Goal: Information Seeking & Learning: Check status

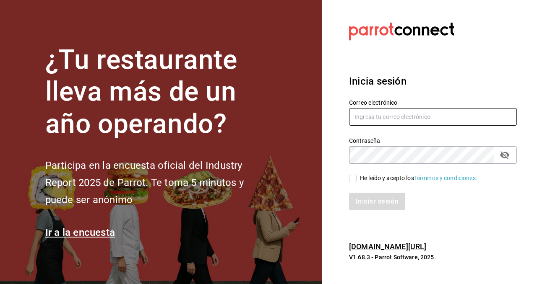
type input "[EMAIL_ADDRESS][DOMAIN_NAME]"
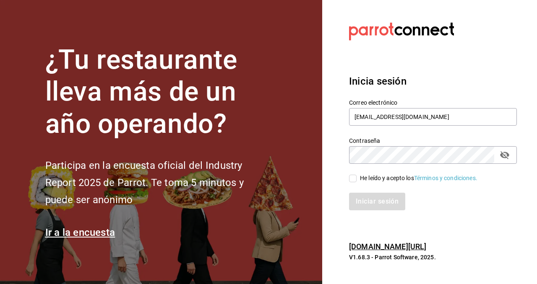
click at [356, 182] on input "He leído y acepto los Términos y condiciones." at bounding box center [353, 179] width 8 height 8
checkbox input "true"
click at [377, 200] on button "Iniciar sesión" at bounding box center [377, 202] width 57 height 18
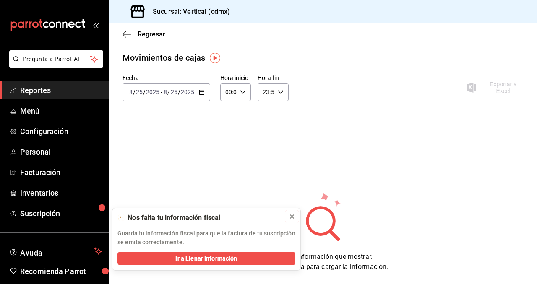
click at [291, 218] on icon at bounding box center [291, 216] width 7 height 7
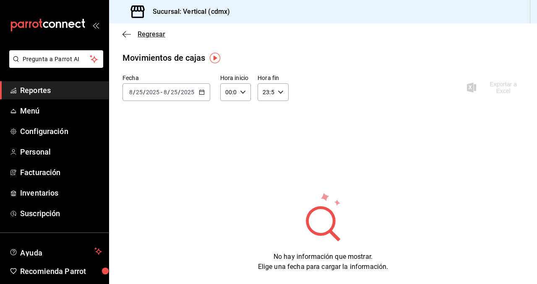
click at [147, 31] on span "Regresar" at bounding box center [152, 34] width 28 height 8
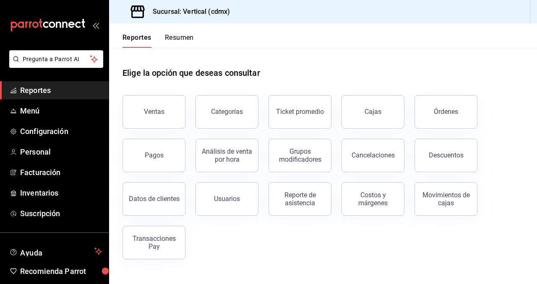
click at [444, 122] on button "Órdenes" at bounding box center [445, 112] width 63 height 34
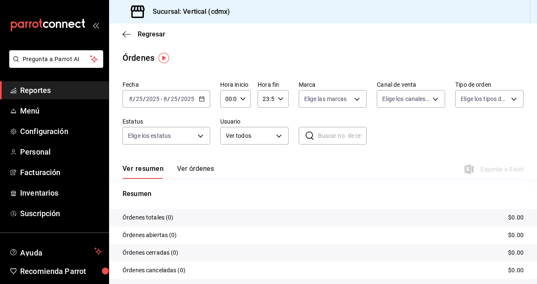
click at [197, 102] on div "[DATE] [DATE] - [DATE] [DATE]" at bounding box center [166, 99] width 88 height 18
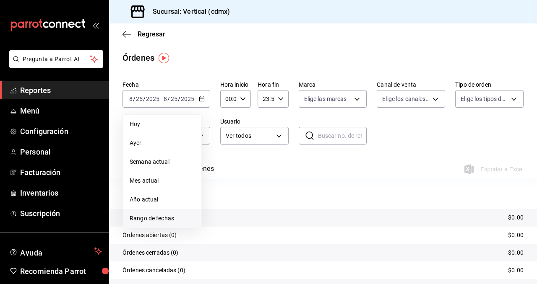
click at [173, 223] on span "Rango de fechas" at bounding box center [162, 218] width 65 height 9
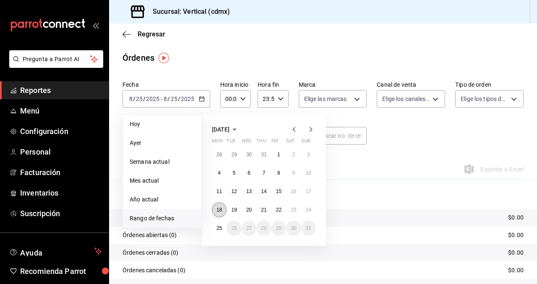
click at [225, 210] on button "18" at bounding box center [219, 209] width 15 height 15
click at [221, 210] on abbr "18" at bounding box center [218, 210] width 5 height 6
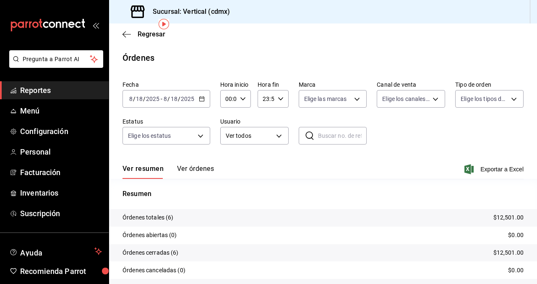
scroll to position [34, 0]
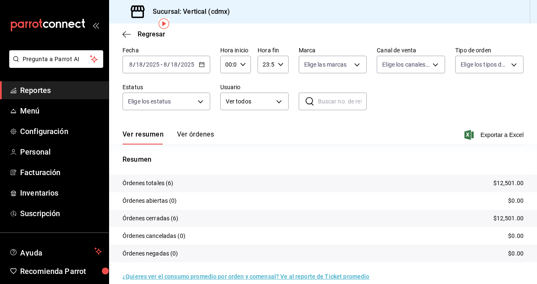
click at [323, 105] on input "text" at bounding box center [342, 101] width 49 height 17
click at [322, 101] on input "text" at bounding box center [342, 101] width 49 height 17
paste input "180825-P-0006"
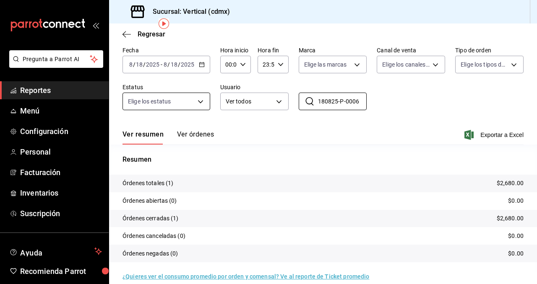
click at [196, 135] on button "Ver órdenes" at bounding box center [195, 137] width 37 height 14
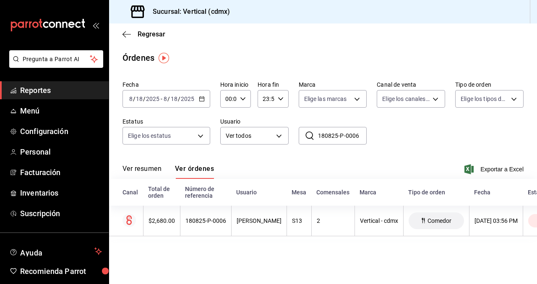
click at [348, 133] on input "180825-P-0006" at bounding box center [342, 135] width 49 height 17
click at [358, 138] on input "180825-P-0006" at bounding box center [342, 135] width 49 height 17
type input "180825-P-0001"
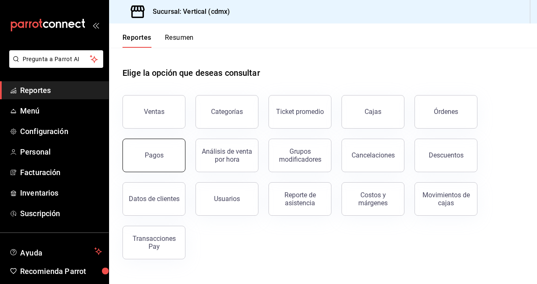
click at [167, 157] on button "Pagos" at bounding box center [153, 156] width 63 height 34
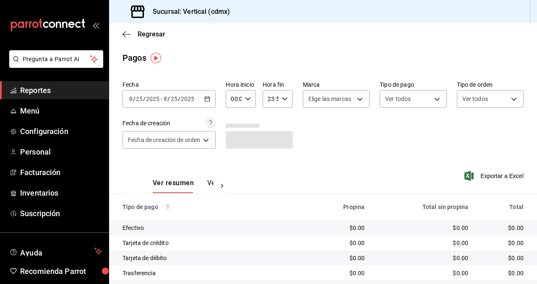
click at [211, 99] on div "[DATE] [DATE] - [DATE] [DATE]" at bounding box center [168, 99] width 93 height 18
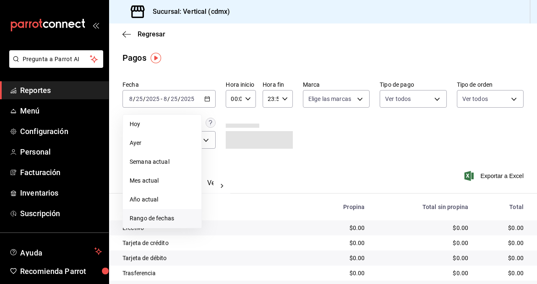
click at [160, 214] on span "Rango de fechas" at bounding box center [162, 218] width 65 height 9
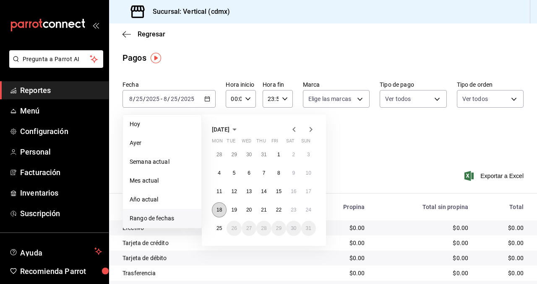
click at [220, 209] on abbr "18" at bounding box center [218, 210] width 5 height 6
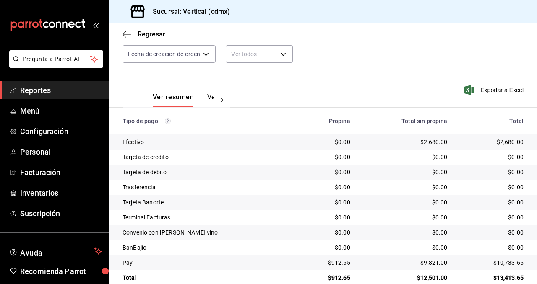
scroll to position [87, 0]
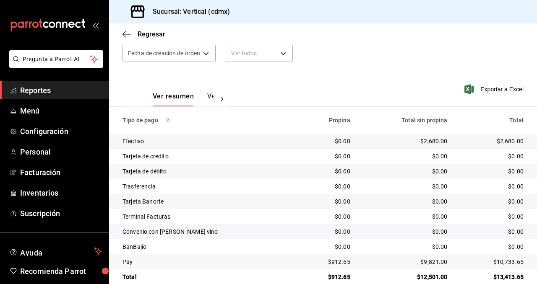
click at [208, 94] on button "Ver pagos" at bounding box center [222, 99] width 31 height 14
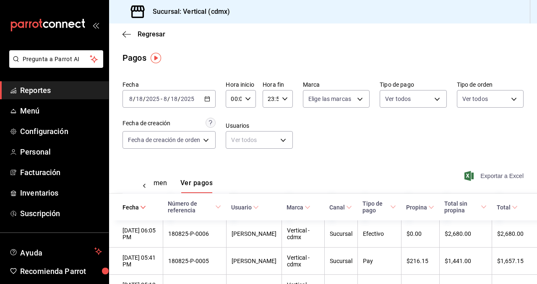
click at [509, 177] on span "Exportar a Excel" at bounding box center [494, 176] width 57 height 10
click at [142, 31] on span "Regresar" at bounding box center [152, 34] width 28 height 8
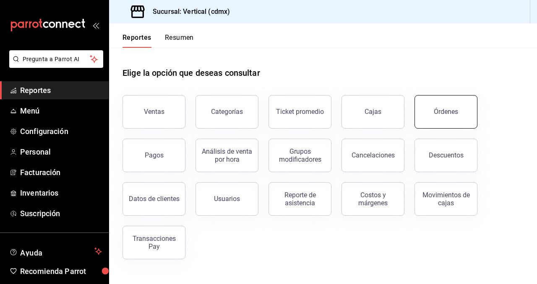
click at [429, 121] on button "Órdenes" at bounding box center [445, 112] width 63 height 34
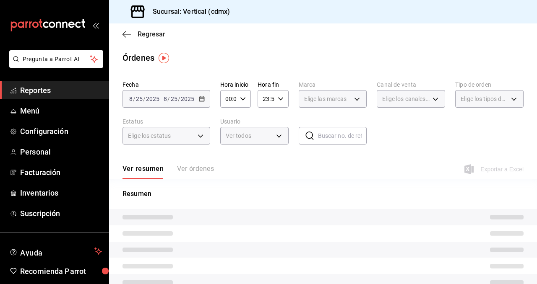
click at [148, 33] on span "Regresar" at bounding box center [152, 34] width 28 height 8
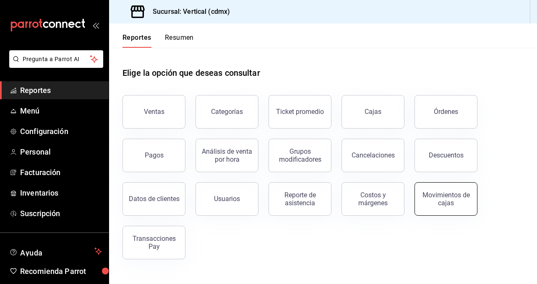
click at [446, 208] on button "Movimientos de cajas" at bounding box center [445, 199] width 63 height 34
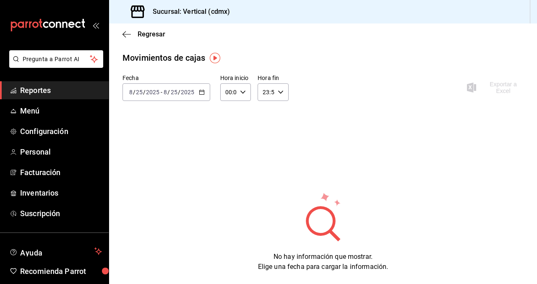
click at [195, 84] on div "[DATE] [DATE] - [DATE] [DATE]" at bounding box center [166, 92] width 88 height 18
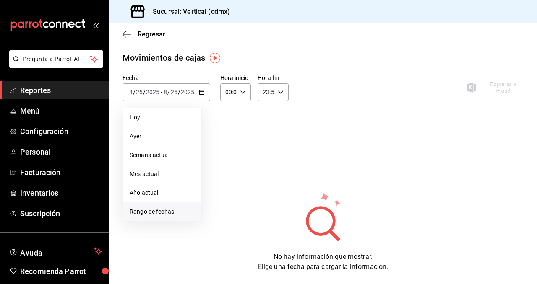
click at [162, 213] on span "Rango de fechas" at bounding box center [162, 212] width 65 height 9
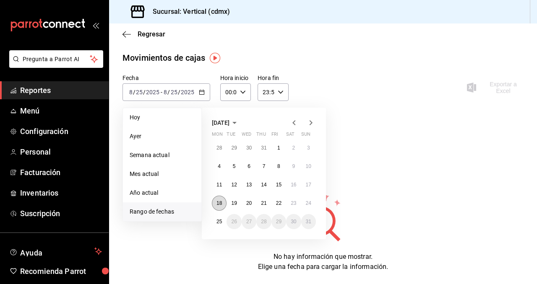
click at [219, 200] on abbr "18" at bounding box center [218, 203] width 5 height 6
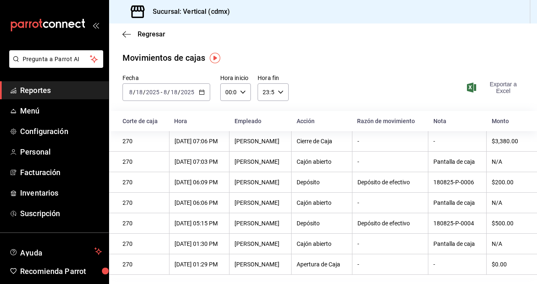
click at [503, 82] on span "Exportar a Excel" at bounding box center [495, 87] width 55 height 13
